Goal: Task Accomplishment & Management: Manage account settings

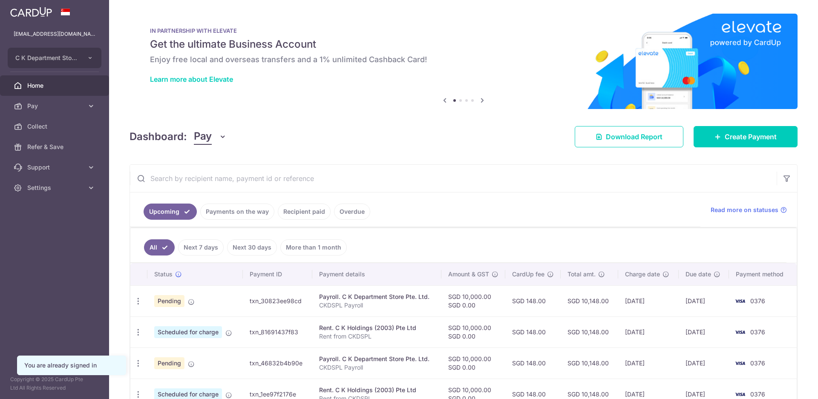
scroll to position [85, 0]
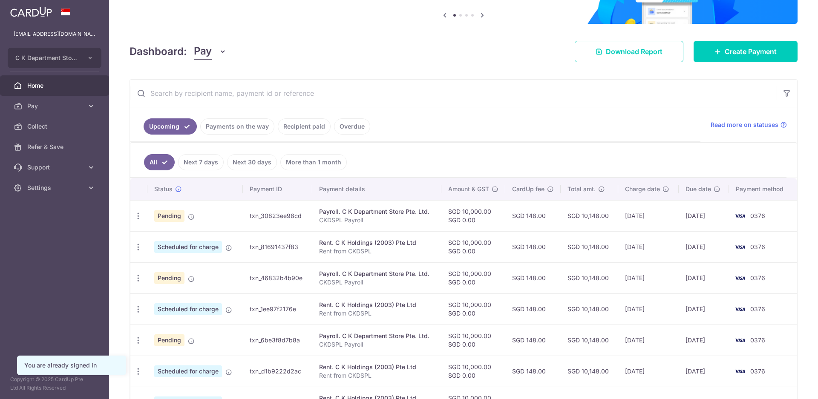
click at [252, 126] on link "Payments on the way" at bounding box center [237, 126] width 74 height 16
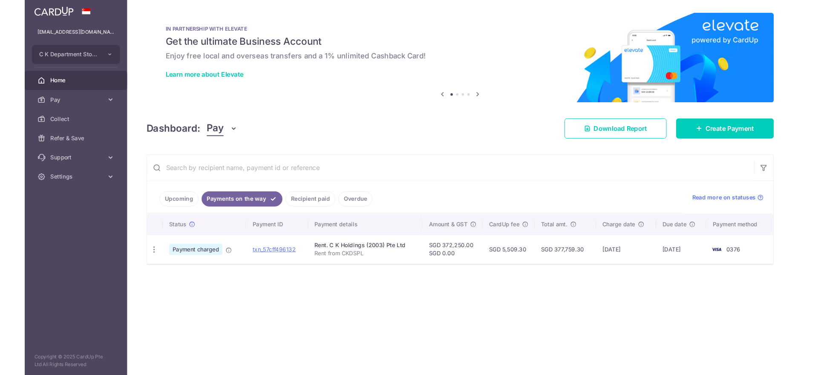
scroll to position [0, 0]
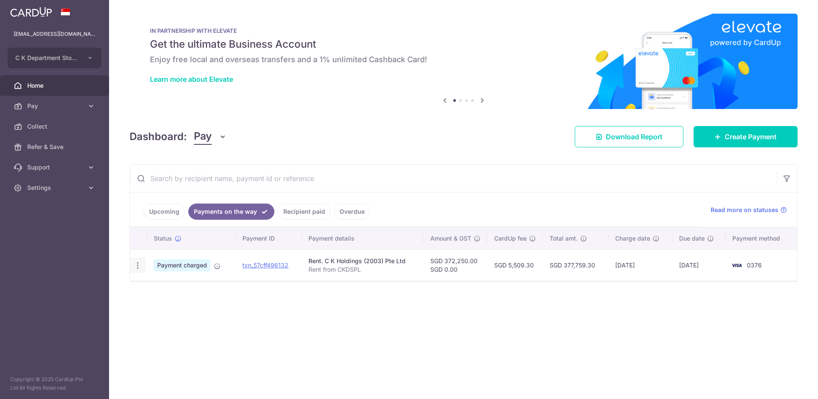
click at [138, 267] on icon "button" at bounding box center [137, 265] width 9 height 9
click at [172, 288] on span "PDF Receipt" at bounding box center [183, 289] width 58 height 9
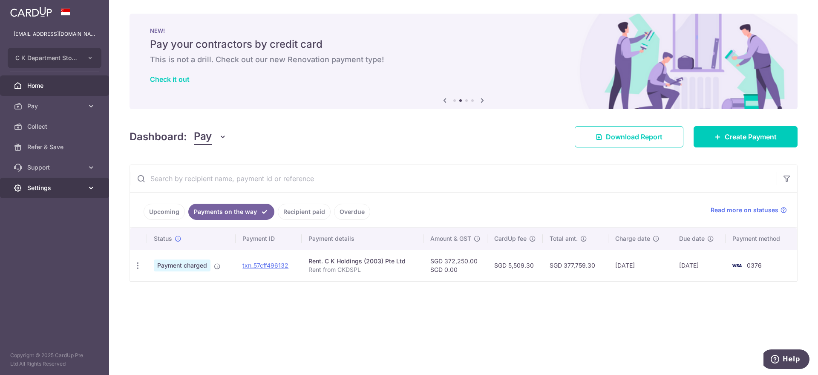
click at [69, 186] on span "Settings" at bounding box center [55, 188] width 56 height 9
click at [70, 235] on link "Logout" at bounding box center [54, 229] width 109 height 20
